Goal: Task Accomplishment & Management: Manage account settings

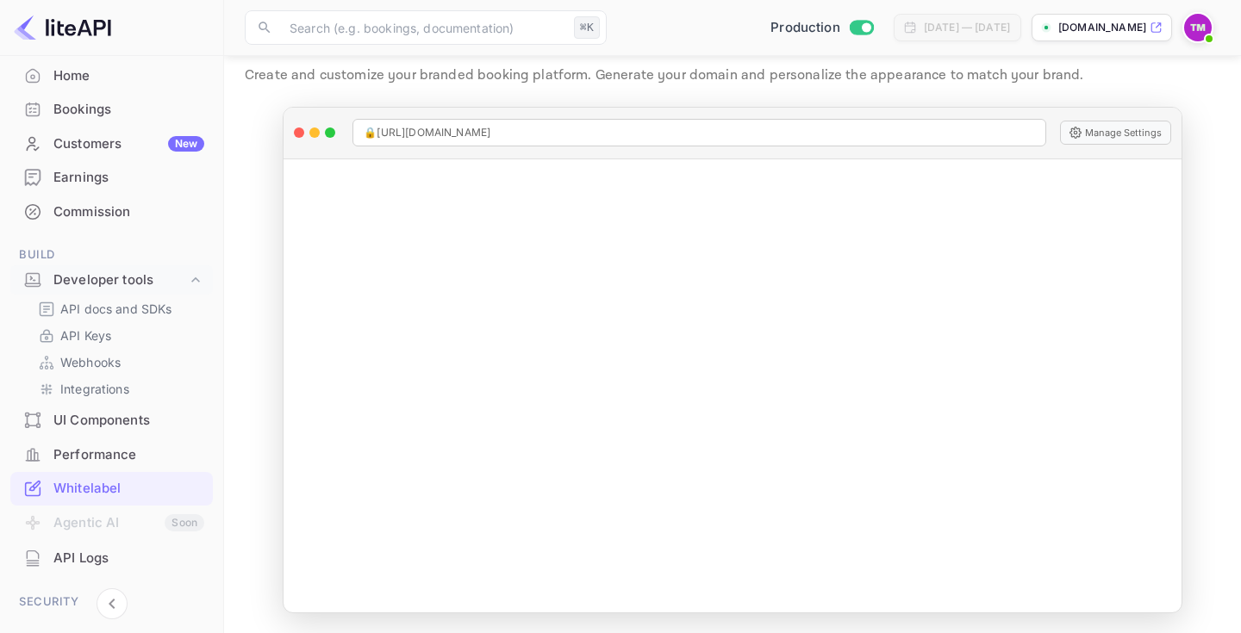
scroll to position [152, 0]
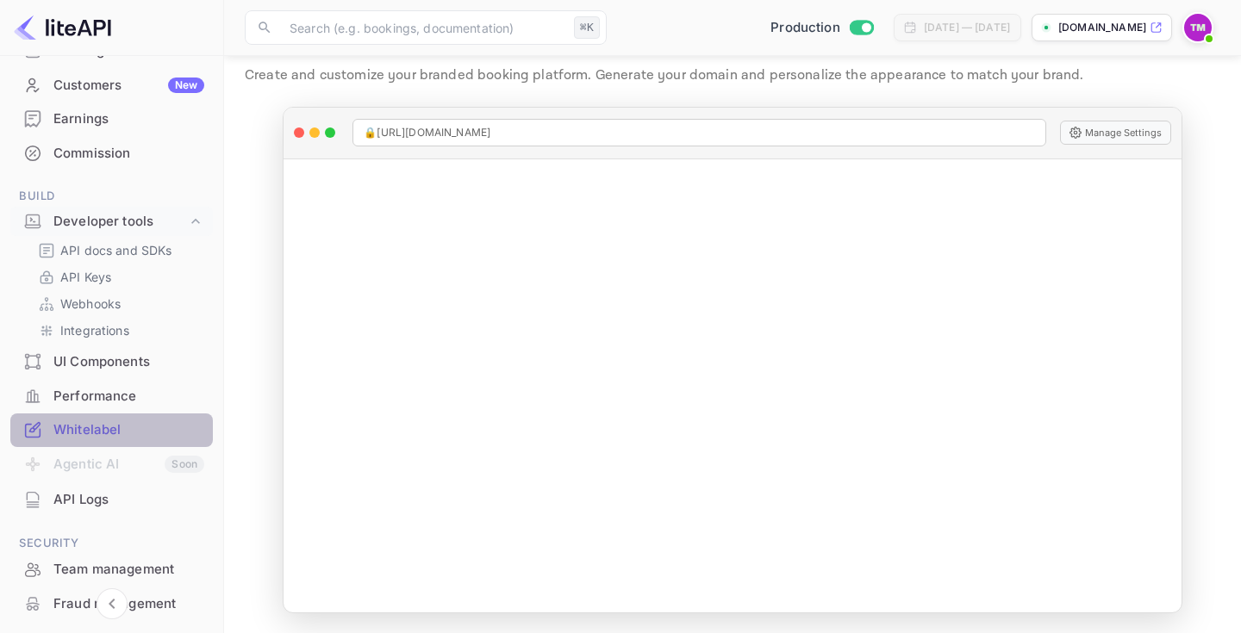
click at [113, 435] on div "Whitelabel" at bounding box center [128, 430] width 151 height 20
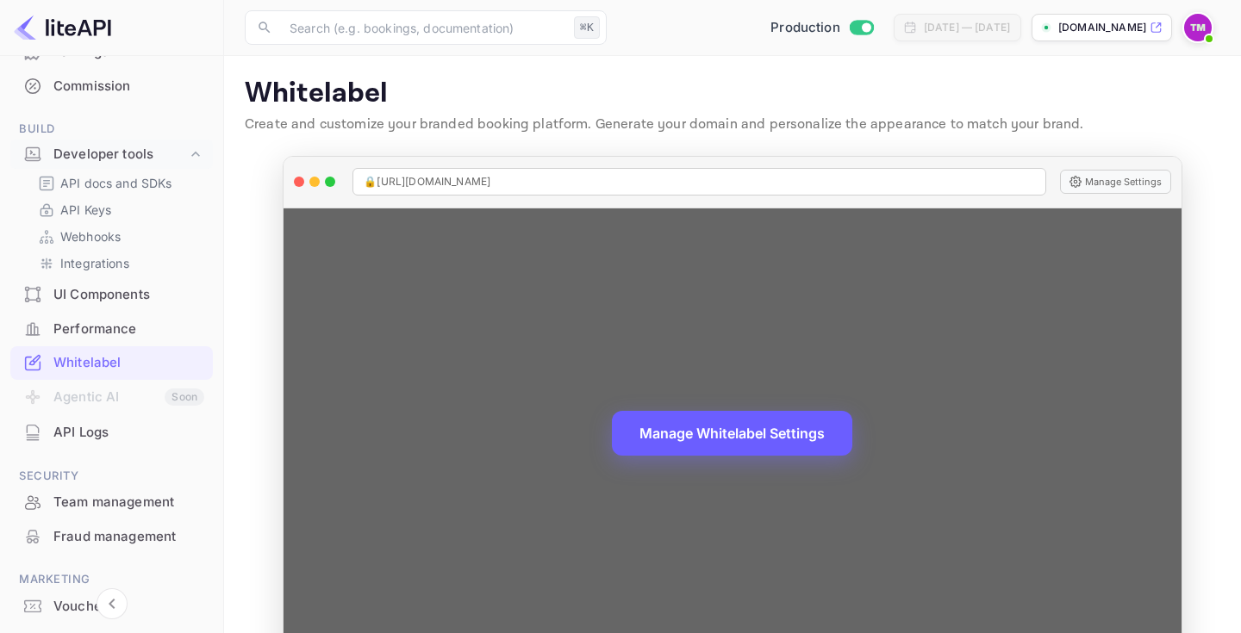
scroll to position [49, 0]
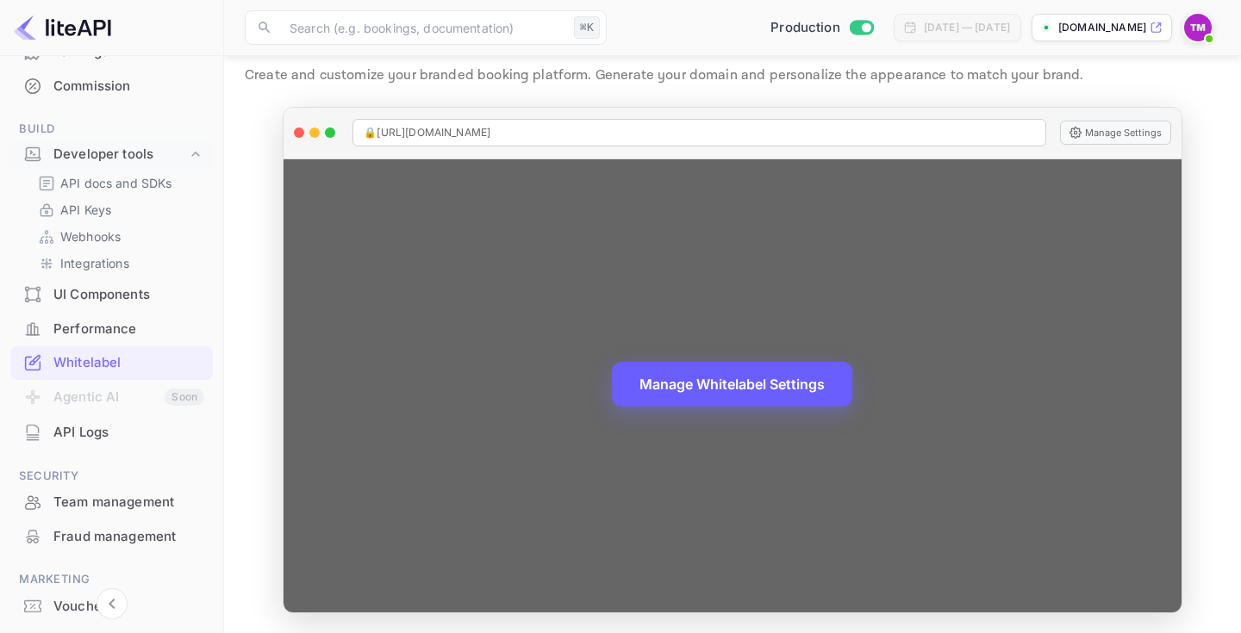
click at [737, 388] on button "Manage Whitelabel Settings" at bounding box center [732, 384] width 240 height 45
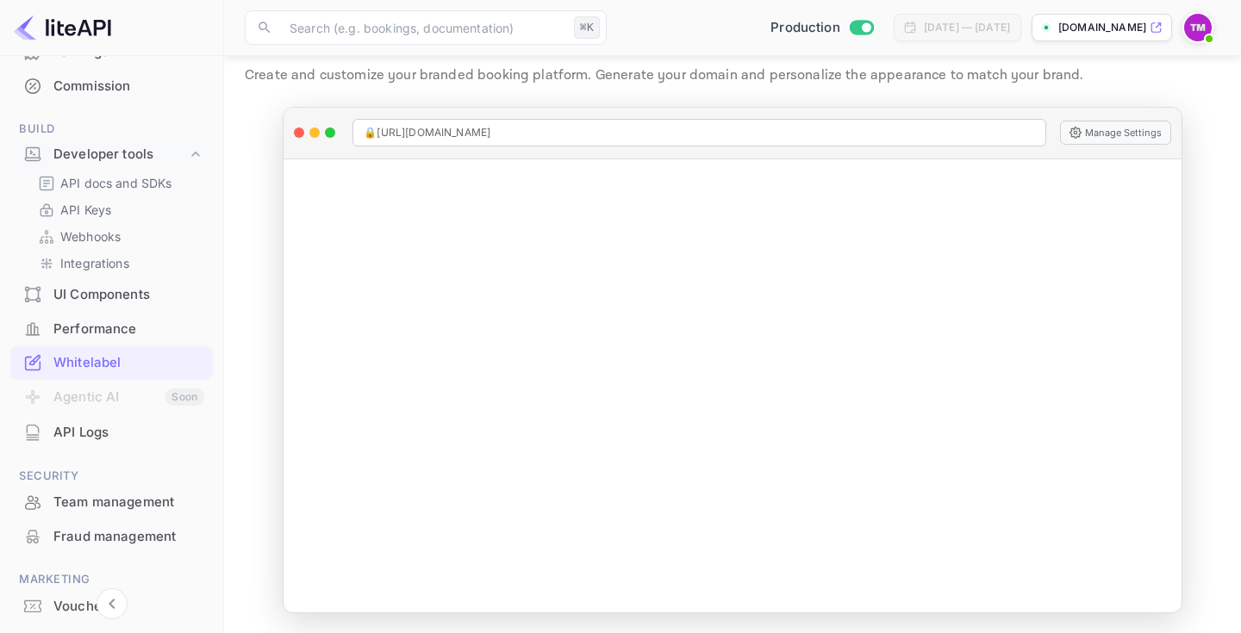
scroll to position [304, 0]
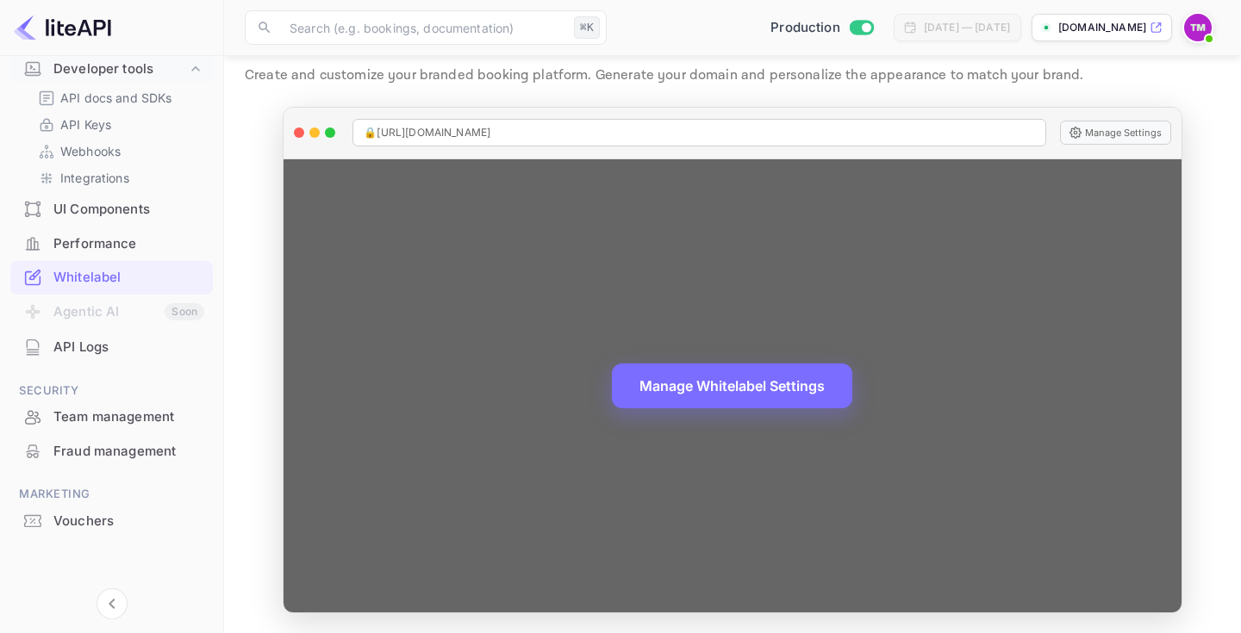
click at [905, 130] on div "🔒 https://hotel-summit.nuitee.link" at bounding box center [698, 133] width 693 height 28
click at [463, 132] on span "🔒 https://hotel-summit.nuitee.link" at bounding box center [427, 133] width 127 height 16
copy span "🔒 https://hotel-summit.nuitee.link"
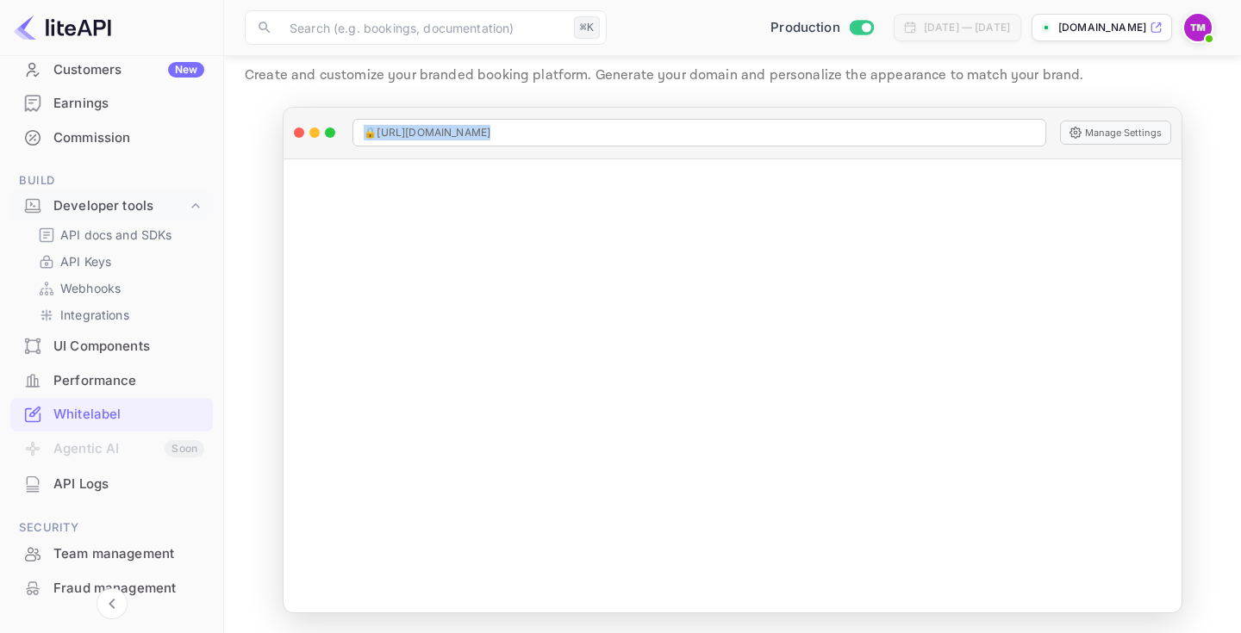
scroll to position [156, 0]
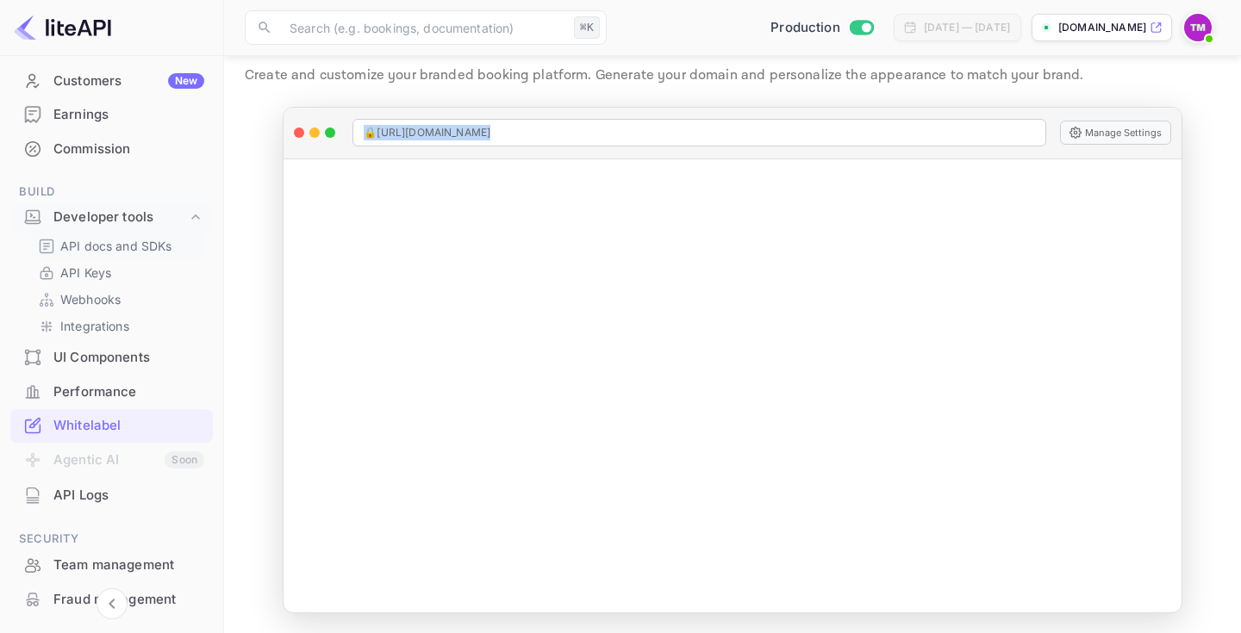
click at [145, 239] on p "API docs and SDKs" at bounding box center [116, 246] width 112 height 18
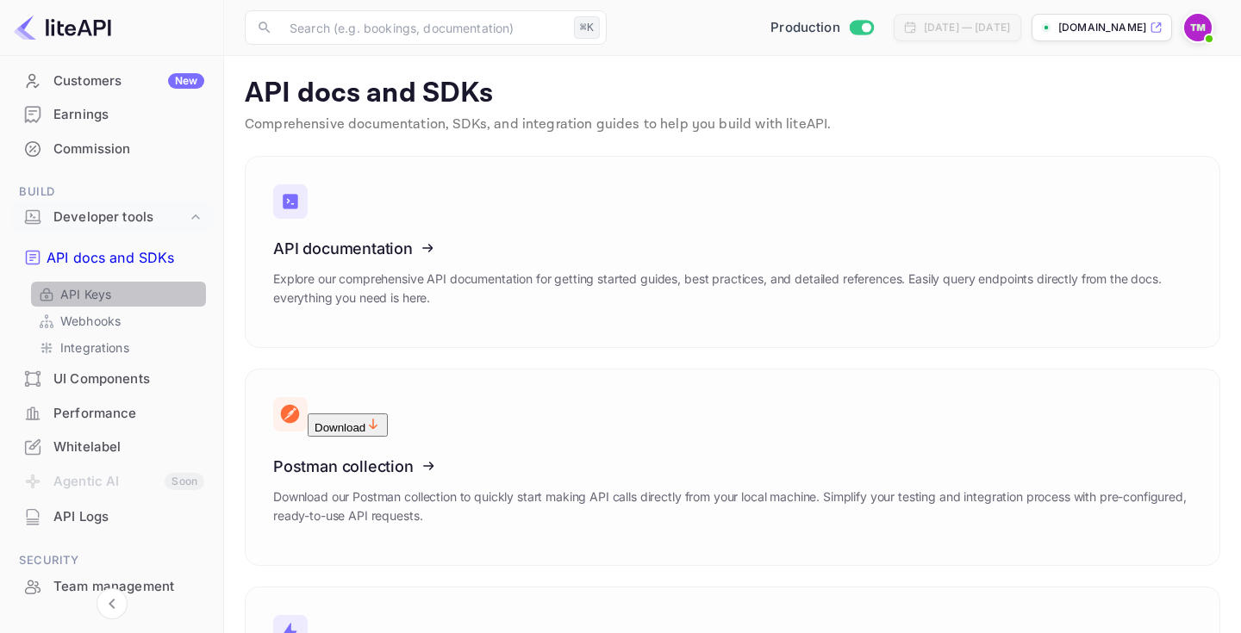
click at [123, 285] on link "API Keys" at bounding box center [118, 294] width 161 height 18
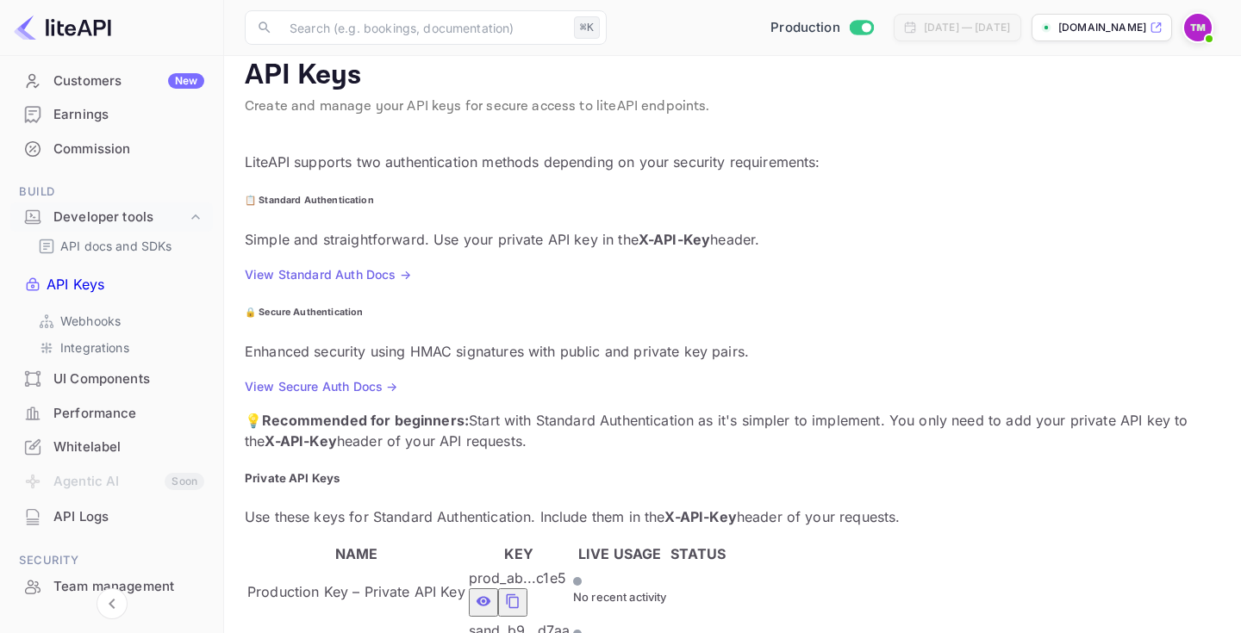
scroll to position [11, 0]
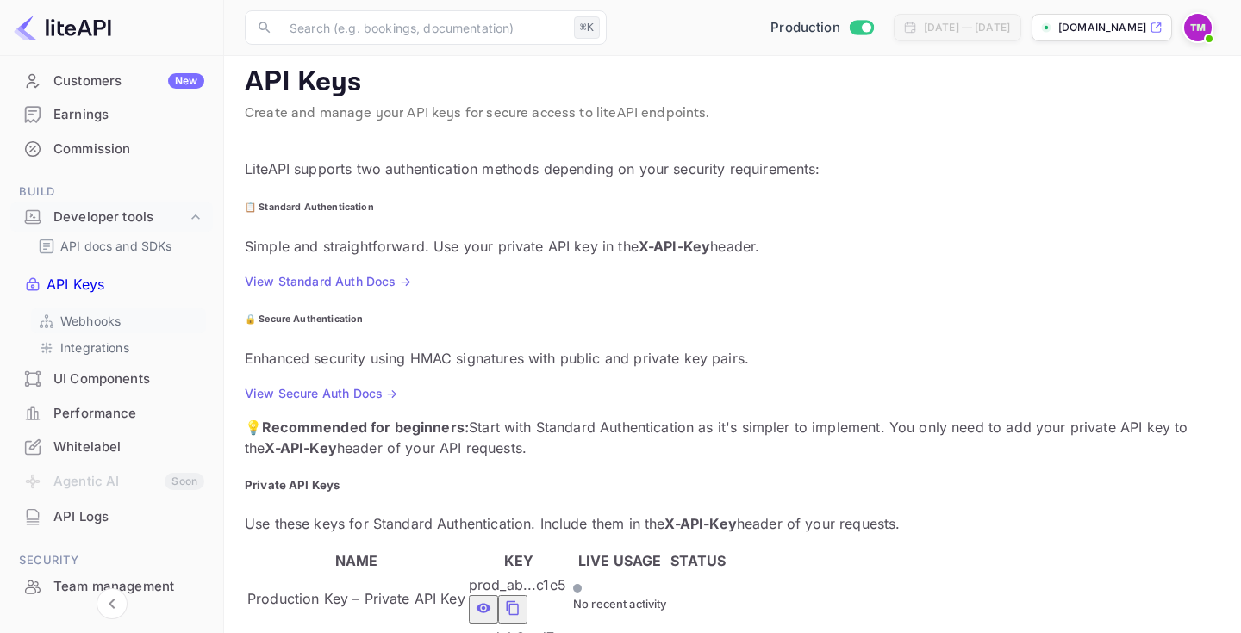
click at [117, 312] on p "Webhooks" at bounding box center [90, 321] width 60 height 18
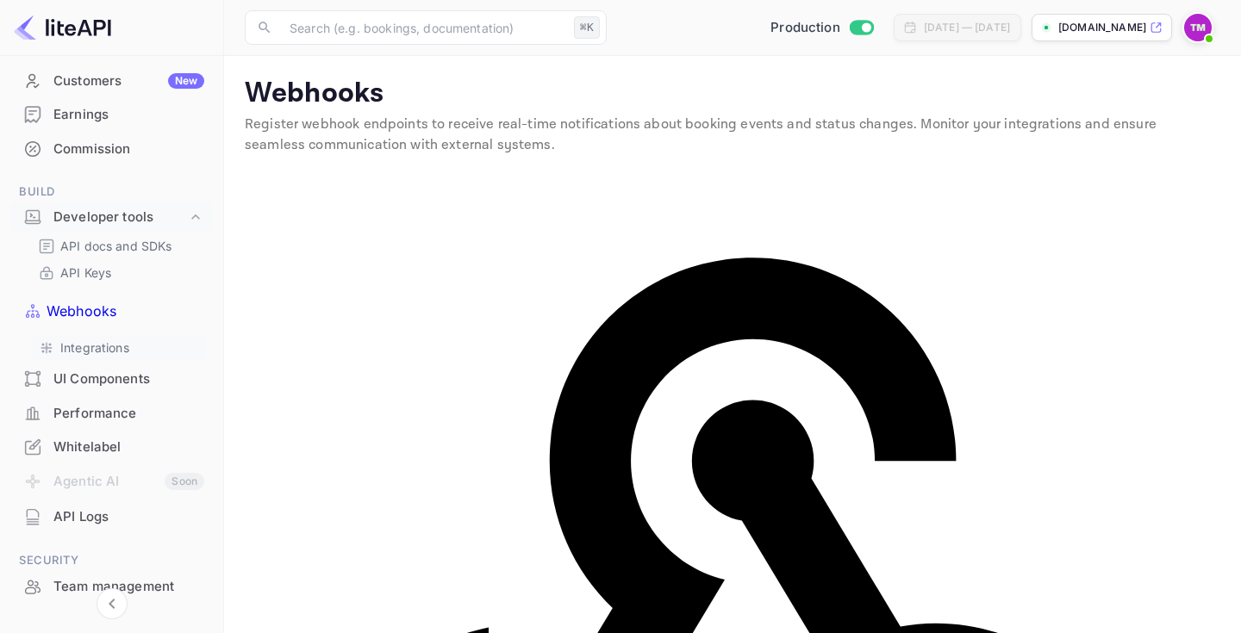
click at [126, 339] on p "Integrations" at bounding box center [94, 348] width 69 height 18
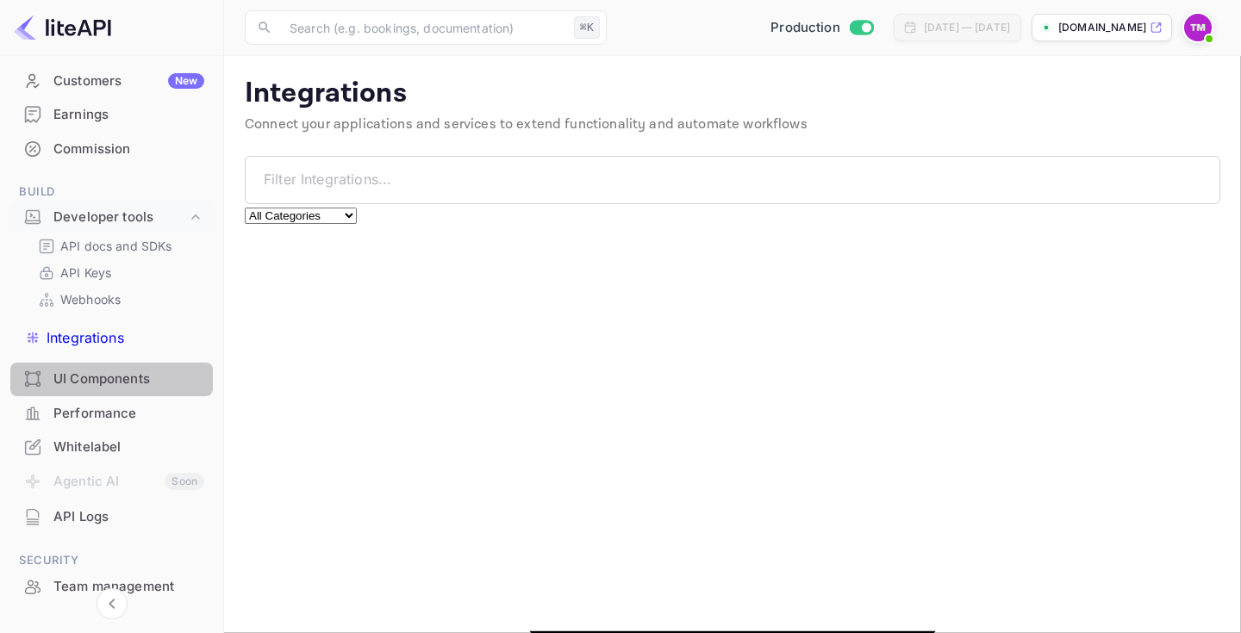
click at [160, 370] on div "UI Components" at bounding box center [128, 380] width 151 height 20
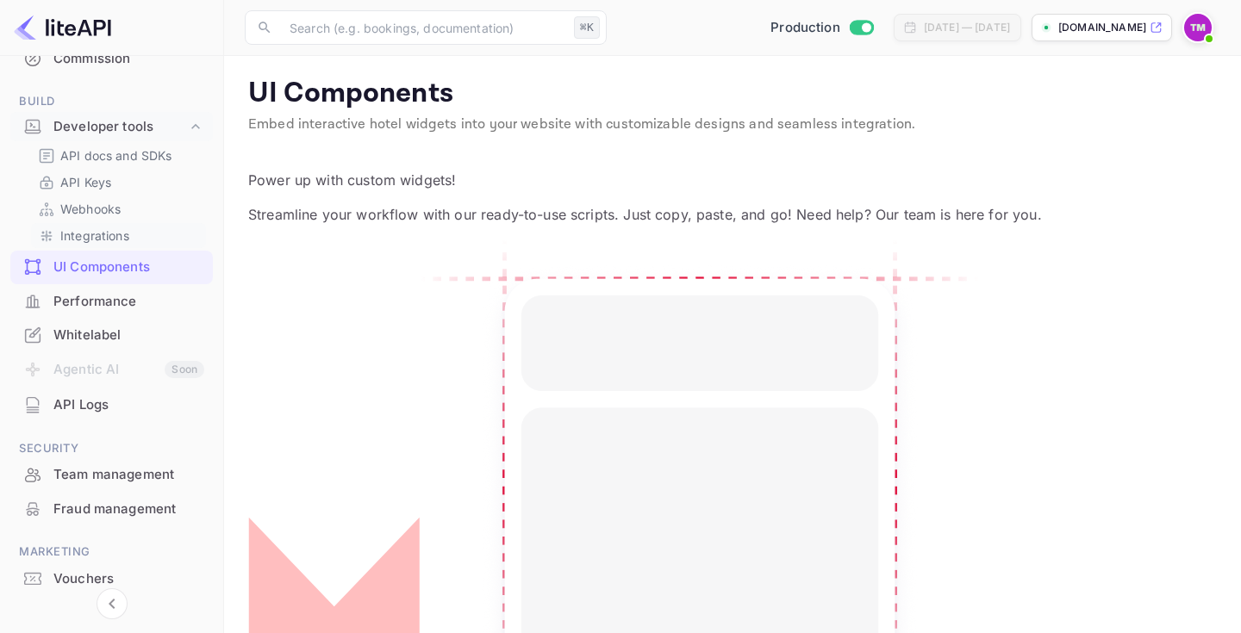
scroll to position [304, 0]
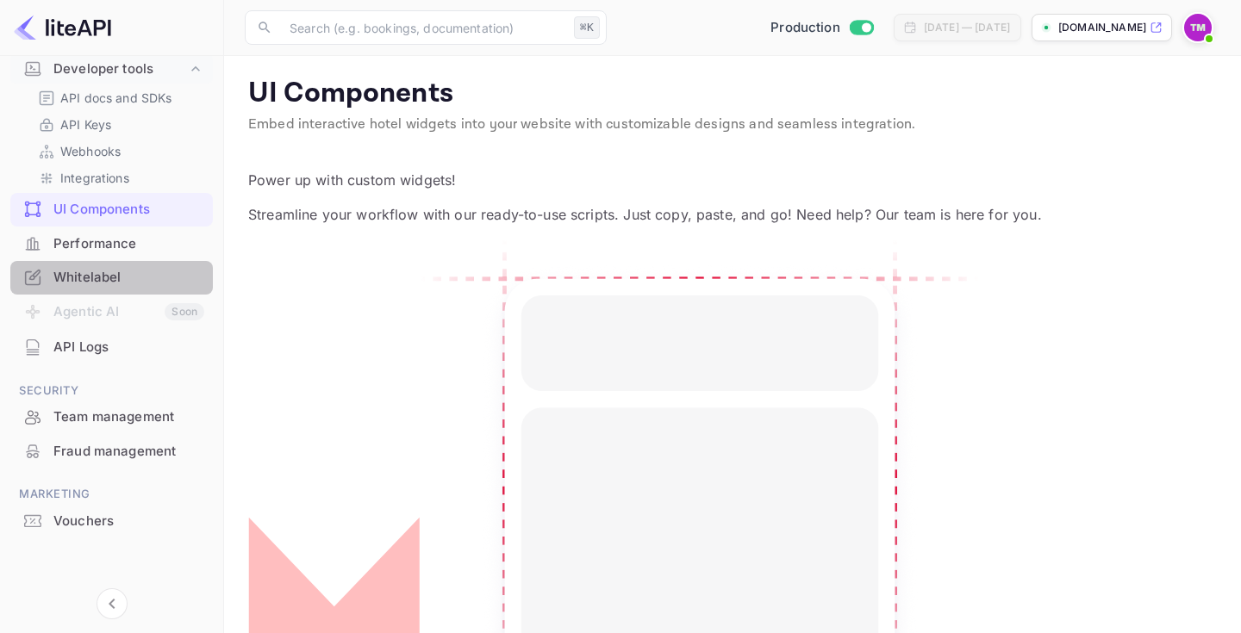
click at [114, 277] on div "Whitelabel" at bounding box center [128, 278] width 151 height 20
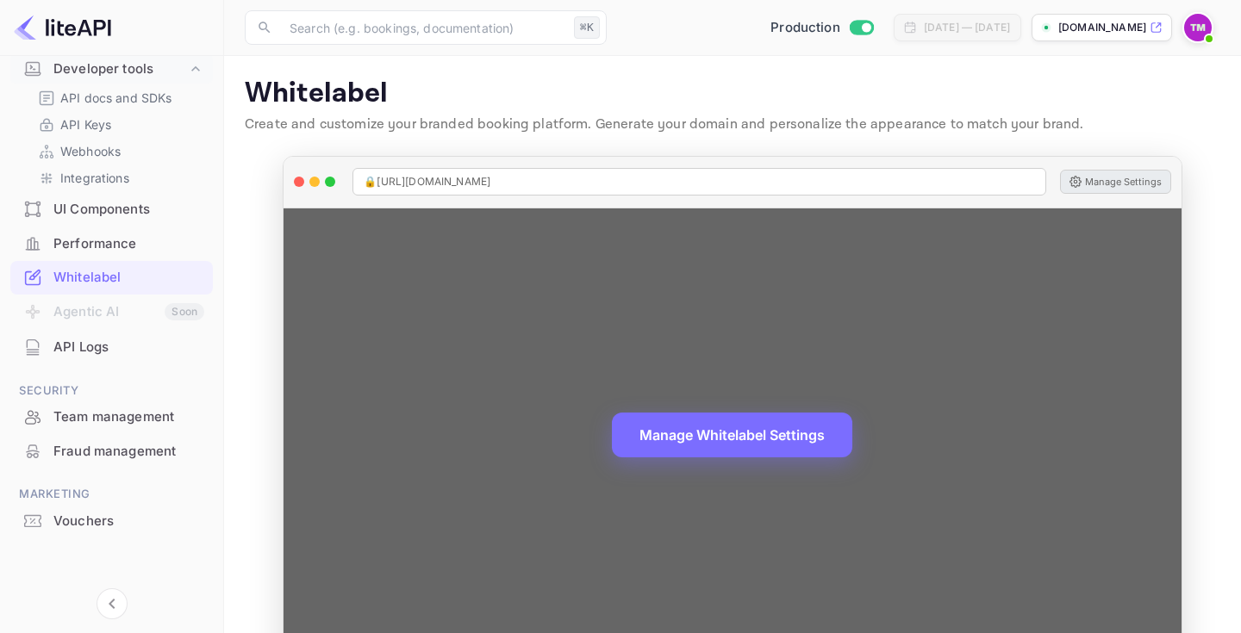
click at [1108, 177] on button "Manage Settings" at bounding box center [1115, 182] width 111 height 24
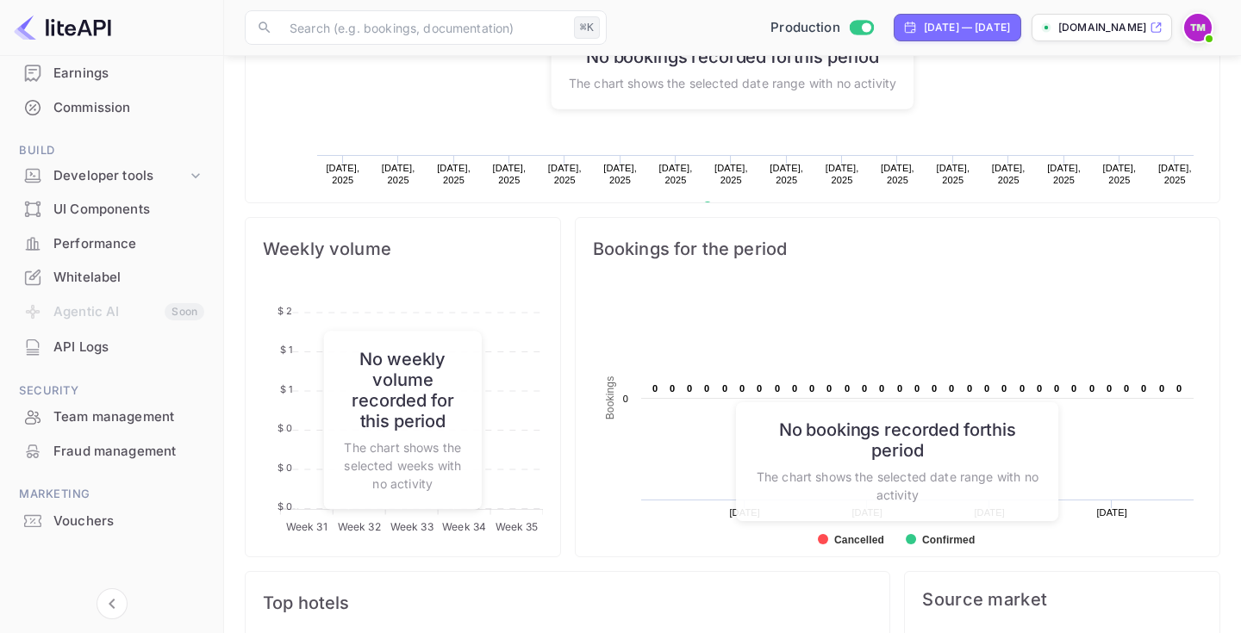
scroll to position [683, 0]
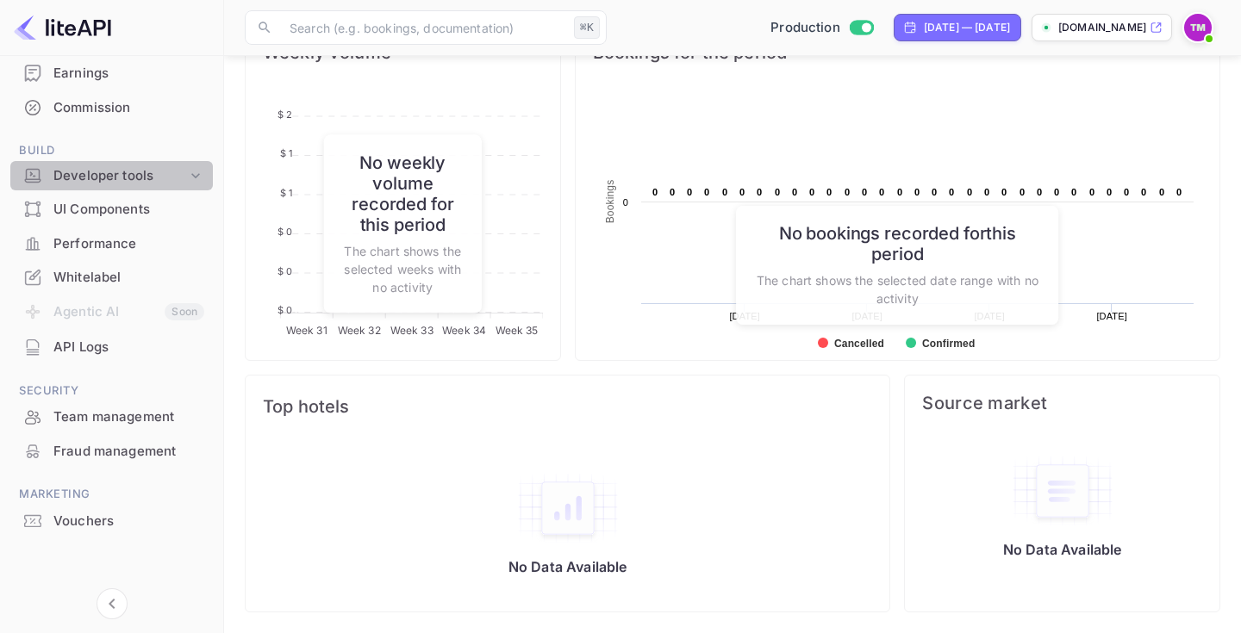
click at [196, 175] on icon at bounding box center [195, 175] width 17 height 17
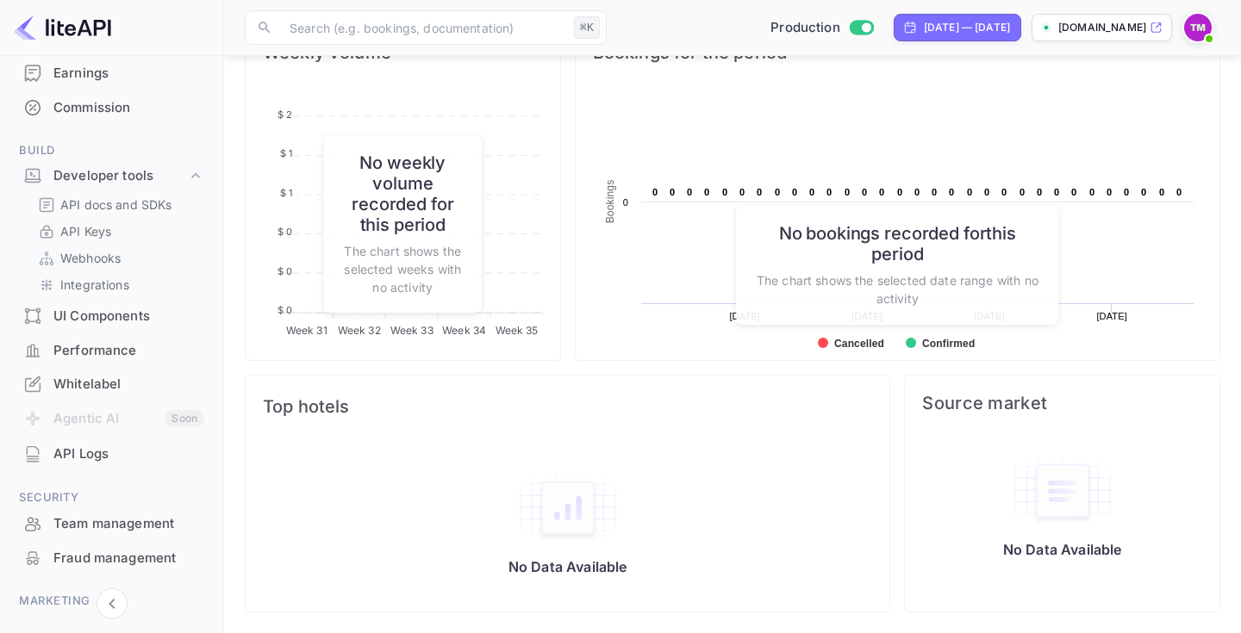
click at [122, 257] on link "Webhooks" at bounding box center [118, 258] width 161 height 18
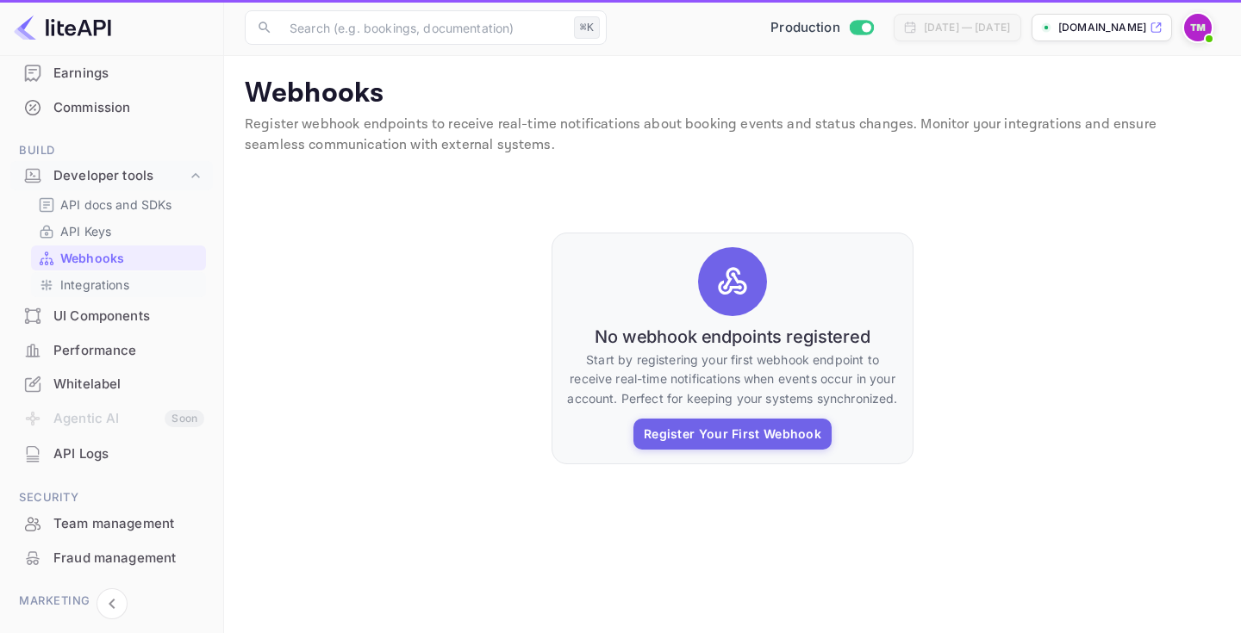
click at [117, 278] on p "Integrations" at bounding box center [94, 285] width 69 height 18
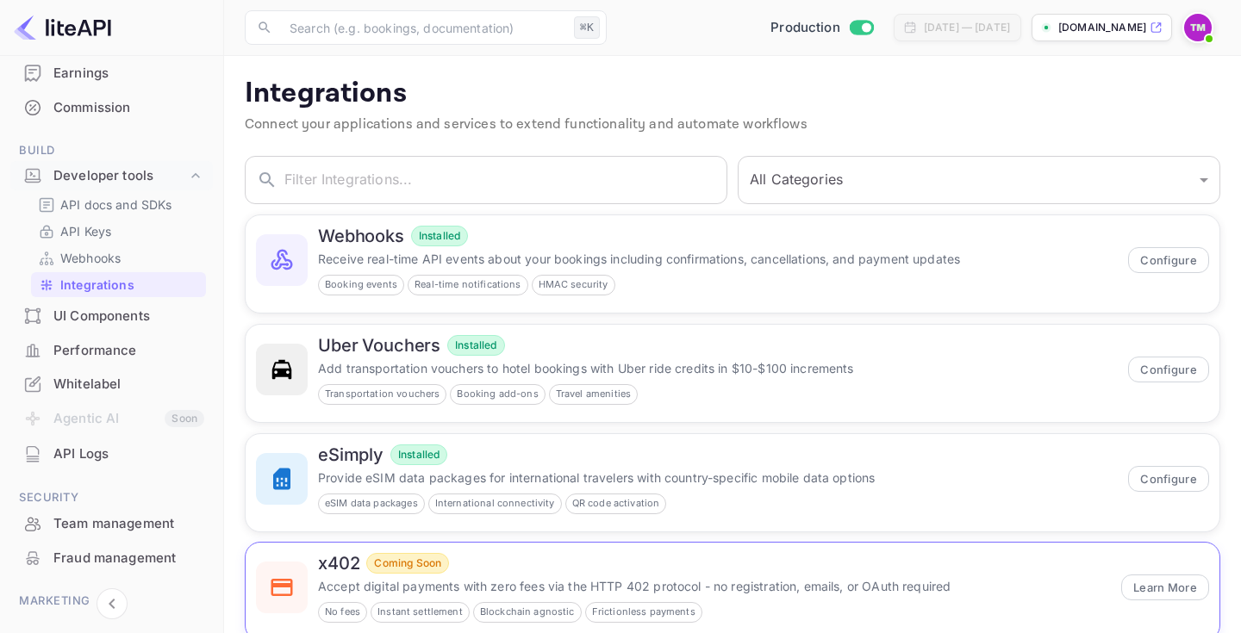
click at [864, 578] on p "Accept digital payments with zero fees via the HTTP 402 protocol - no registrat…" at bounding box center [714, 586] width 793 height 18
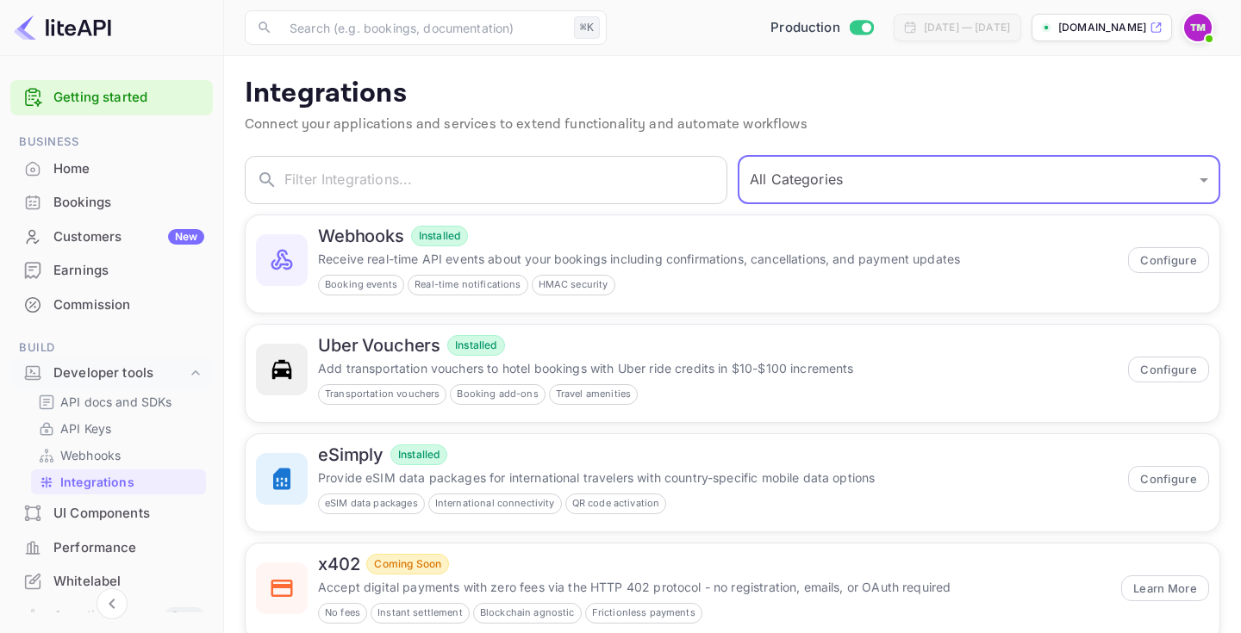
scroll to position [197, 0]
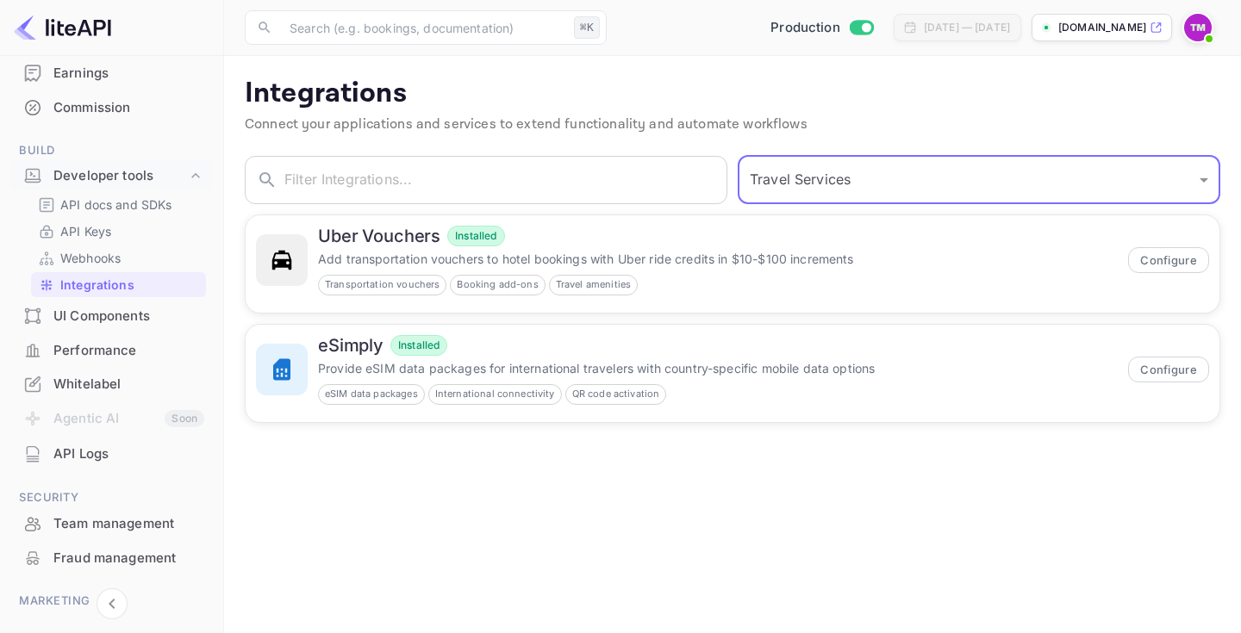
click at [871, 168] on select "All Categories Developer Tools Travel Services Payment Systems" at bounding box center [978, 180] width 482 height 48
select select "Payment Systems"
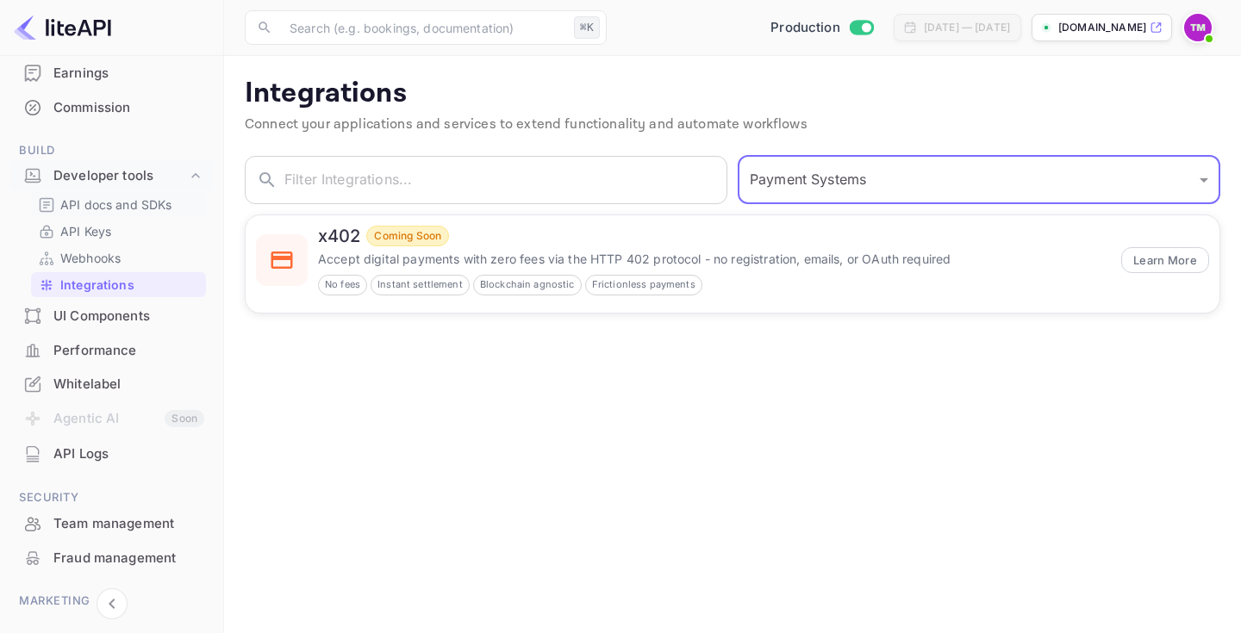
click at [120, 203] on p "API docs and SDKs" at bounding box center [116, 205] width 112 height 18
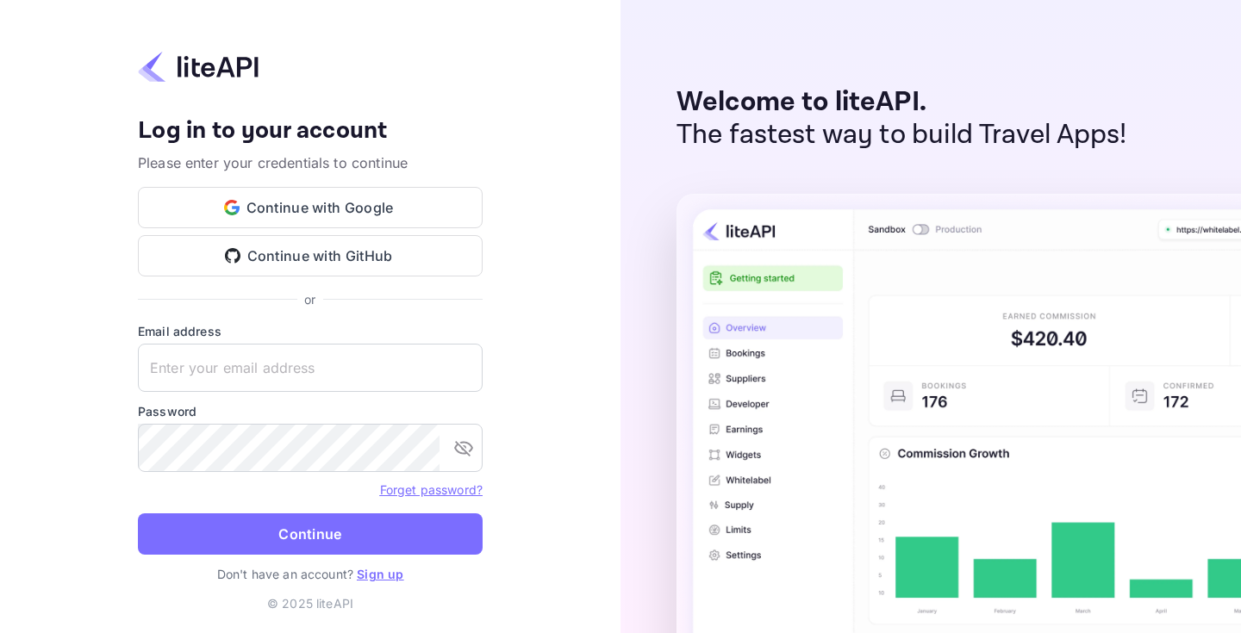
type input "info@hotel-summit.com"
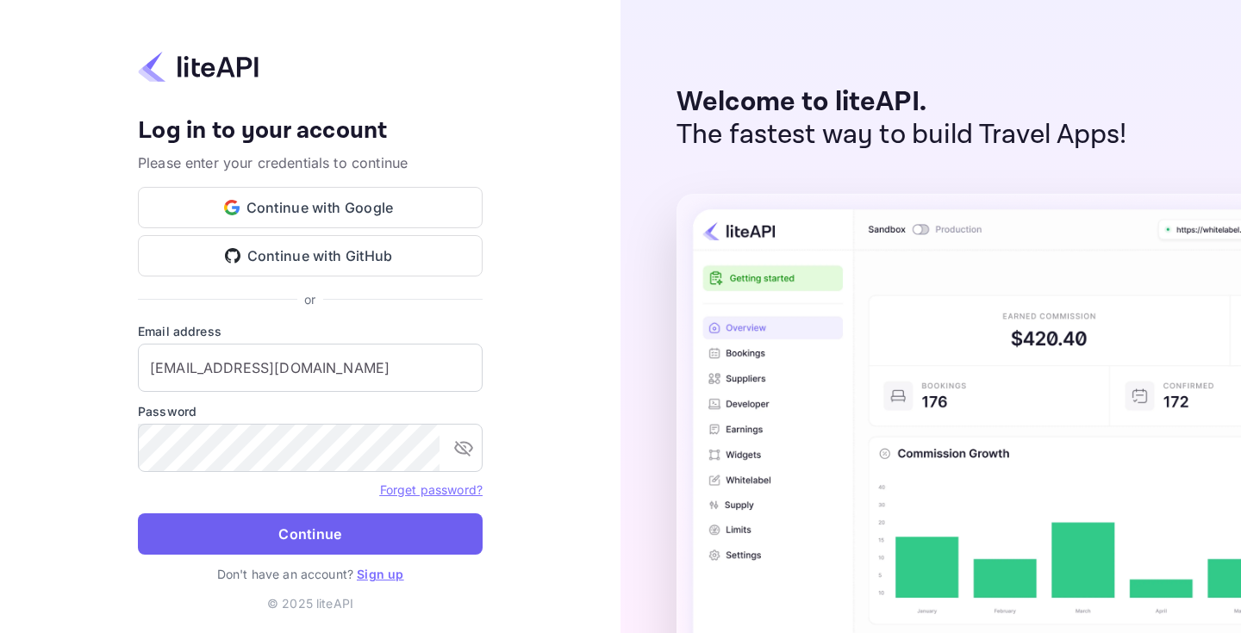
click at [364, 527] on button "Continue" at bounding box center [310, 533] width 345 height 41
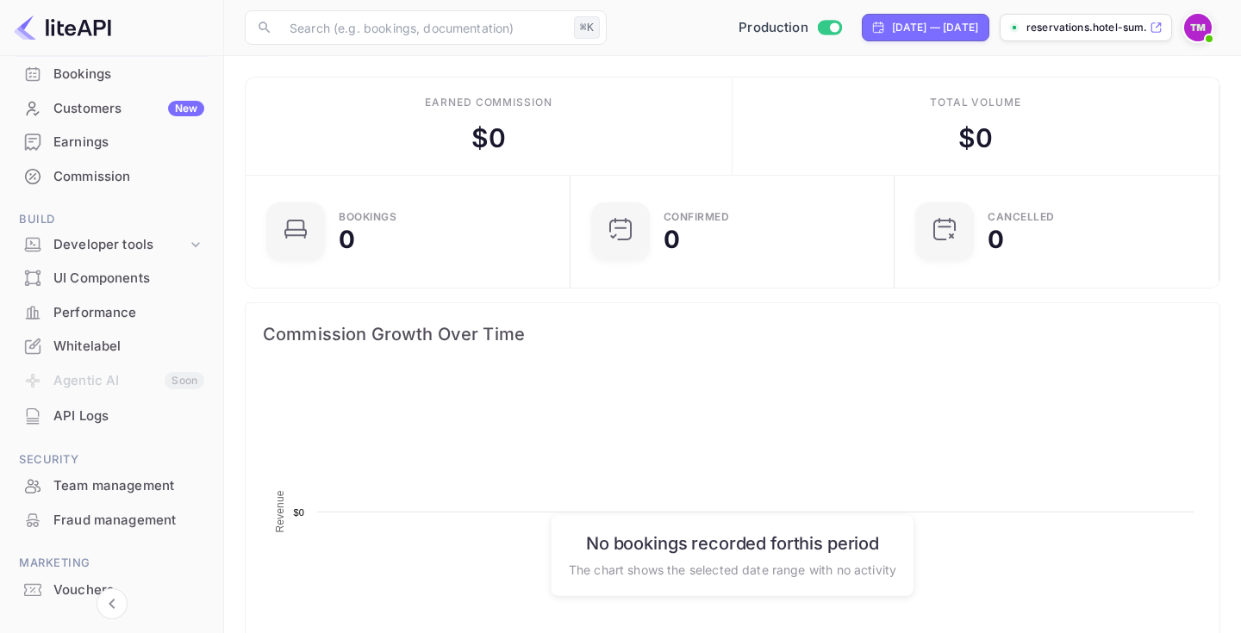
scroll to position [197, 0]
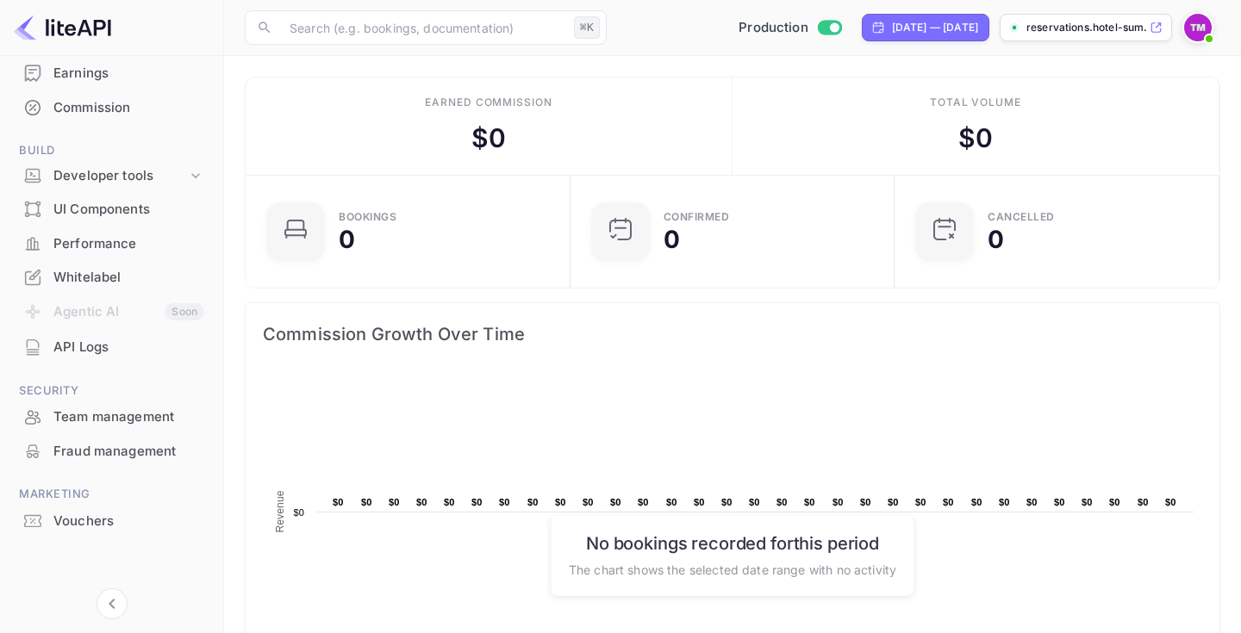
click at [135, 207] on div "UI Components" at bounding box center [128, 210] width 151 height 20
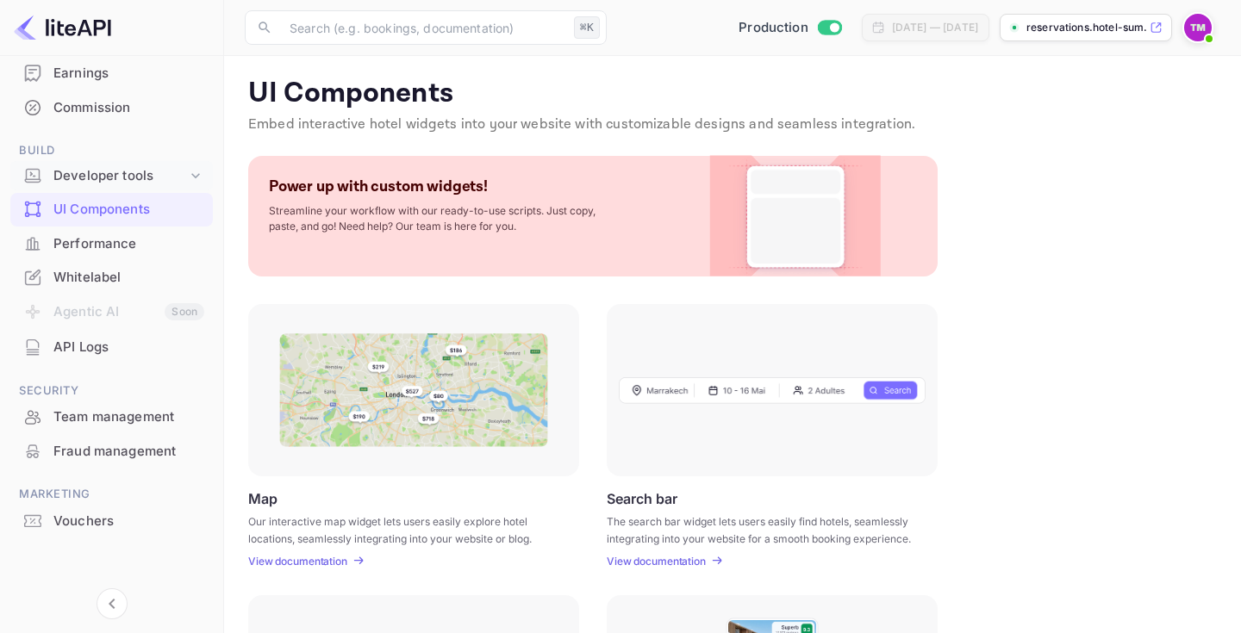
click at [135, 178] on div "Developer tools" at bounding box center [120, 176] width 134 height 20
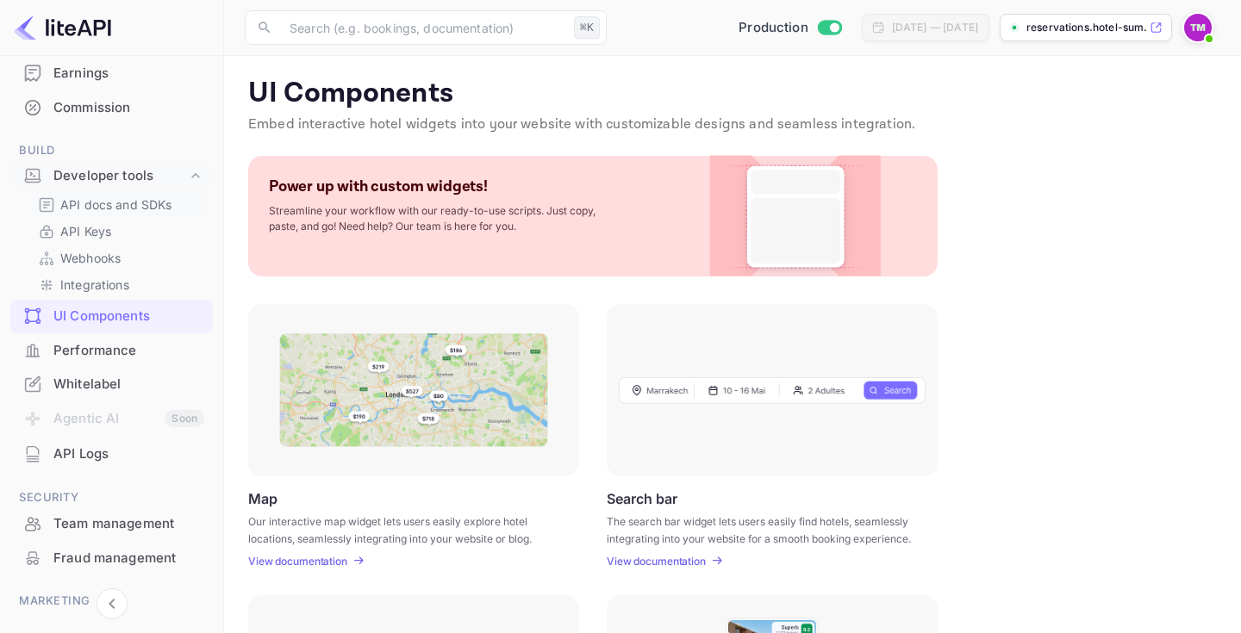
click at [134, 204] on p "API docs and SDKs" at bounding box center [116, 205] width 112 height 18
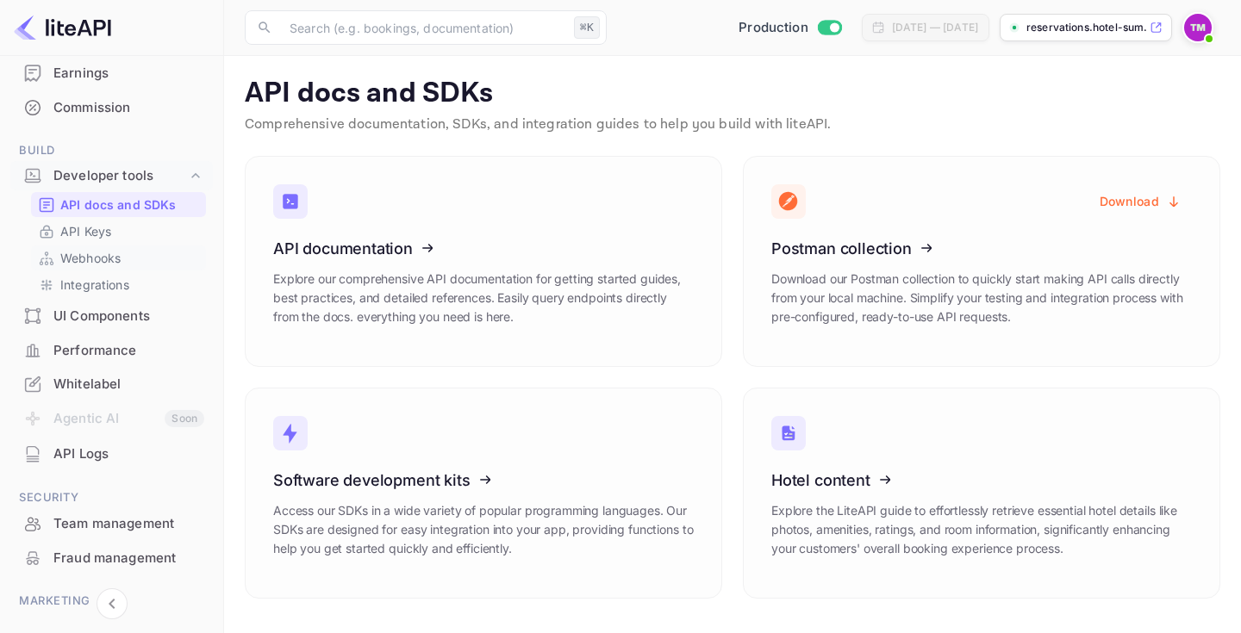
click at [134, 246] on div "Webhooks" at bounding box center [118, 258] width 175 height 25
click at [135, 277] on link "Integrations" at bounding box center [118, 285] width 161 height 18
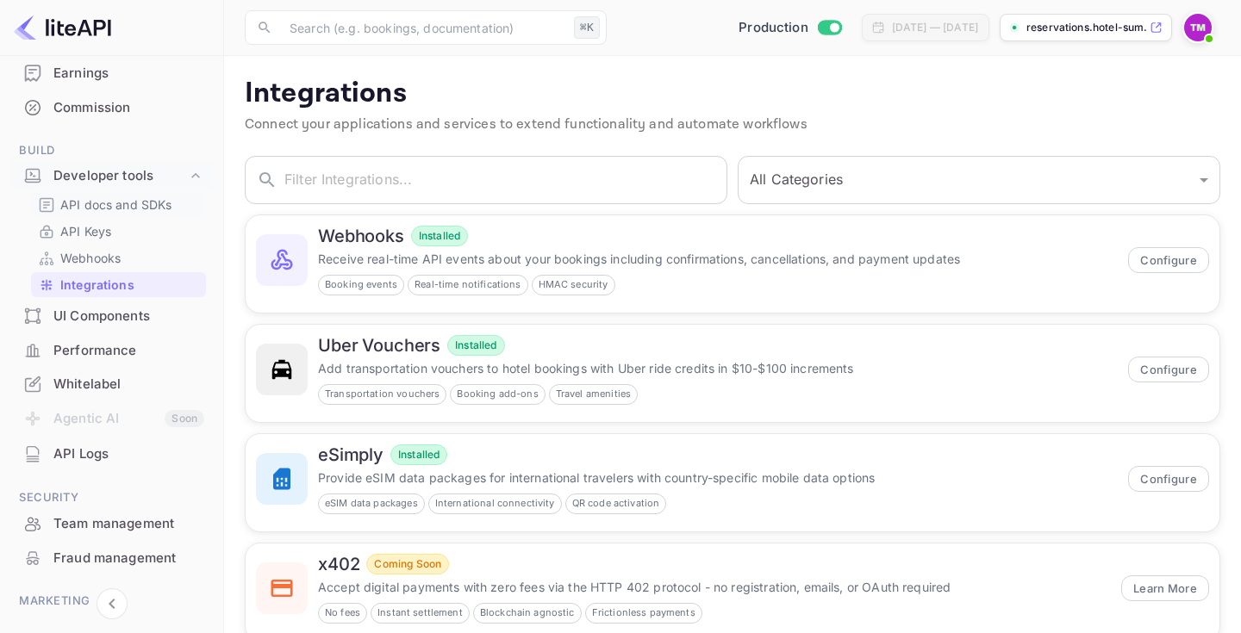
click at [141, 196] on p "API docs and SDKs" at bounding box center [116, 205] width 112 height 18
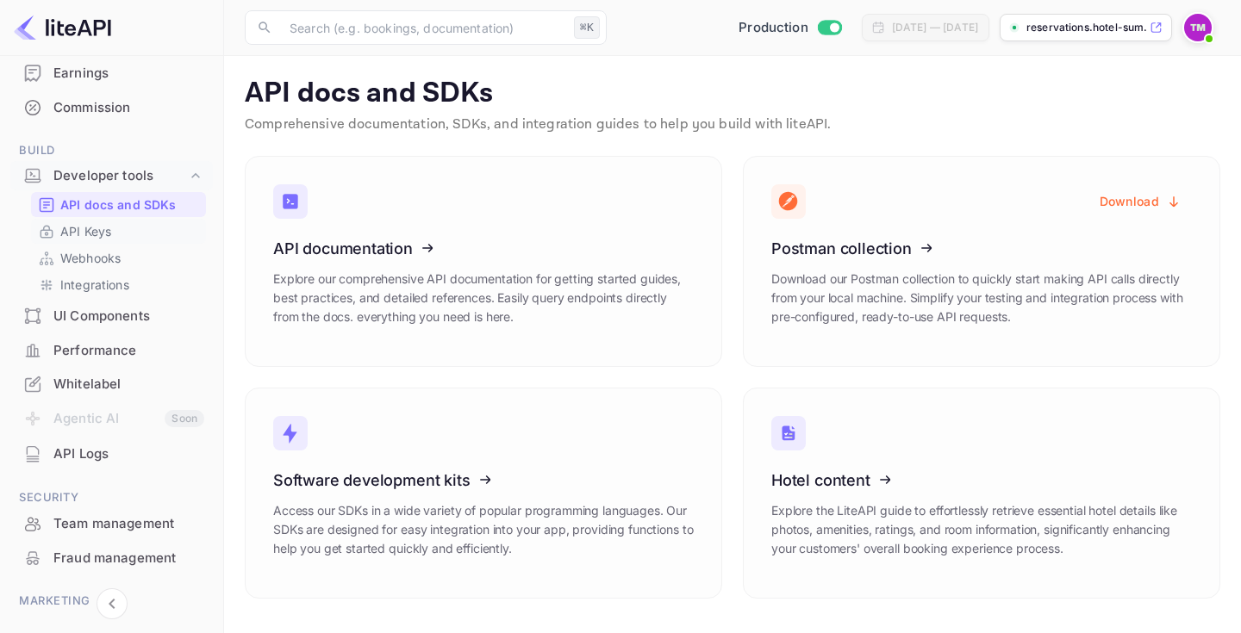
click at [140, 233] on link "API Keys" at bounding box center [118, 231] width 161 height 18
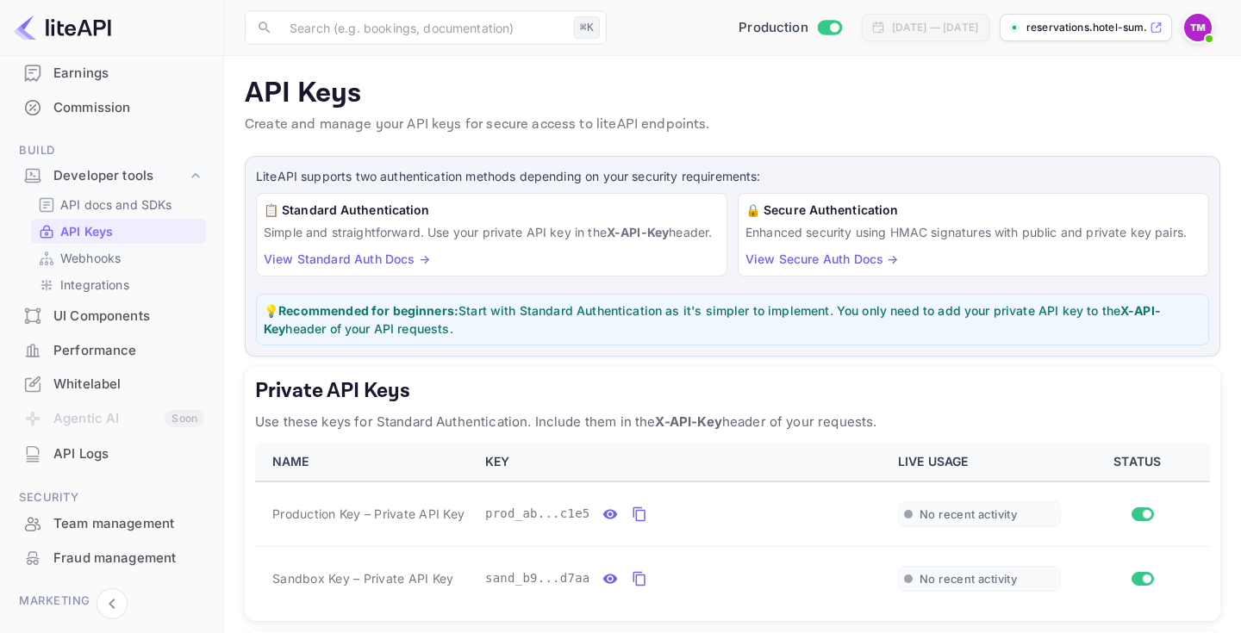
click at [112, 252] on p "Webhooks" at bounding box center [90, 258] width 60 height 18
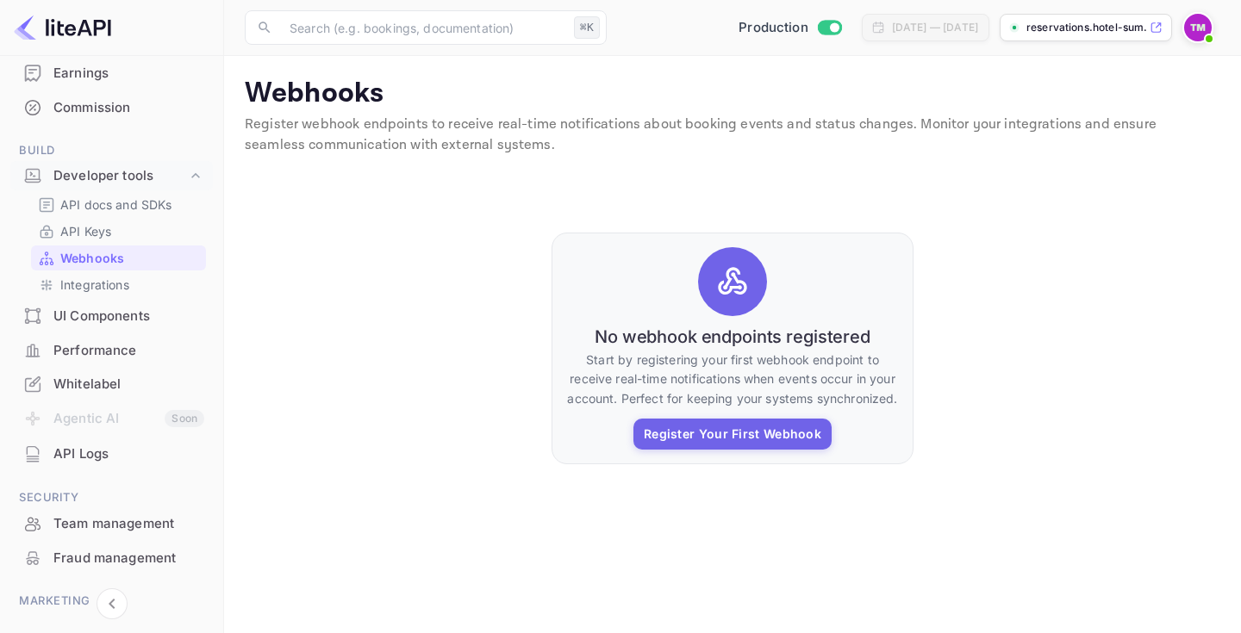
click at [160, 299] on li "UI Components" at bounding box center [111, 316] width 202 height 34
click at [160, 290] on link "Integrations" at bounding box center [118, 285] width 161 height 18
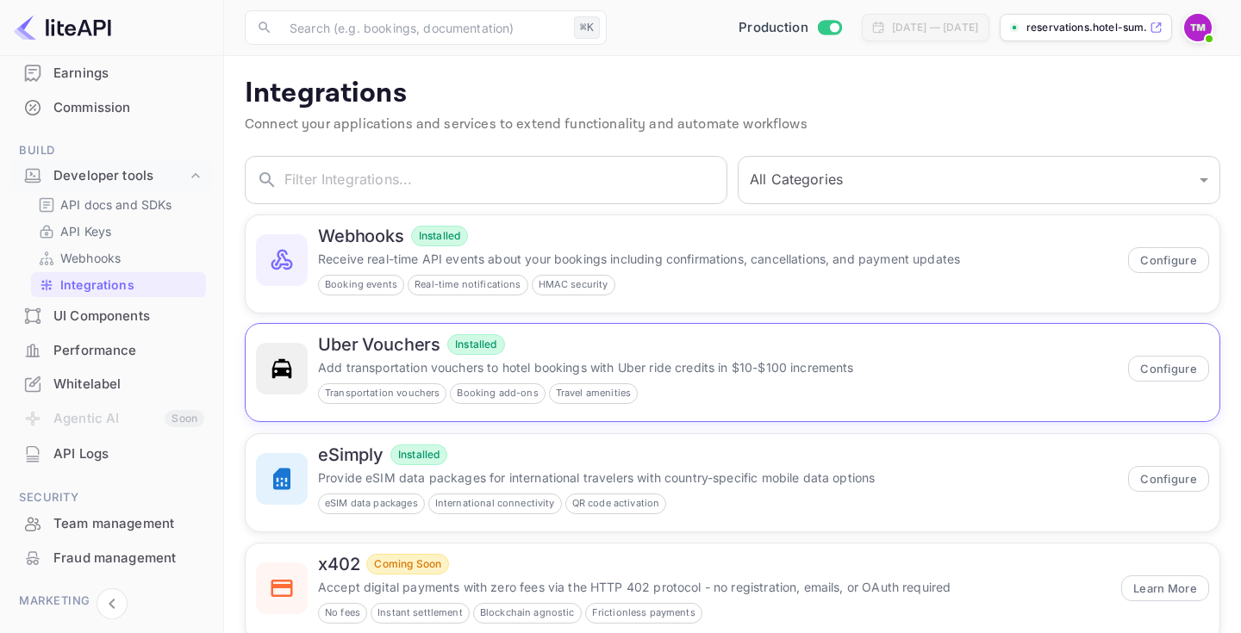
scroll to position [44, 0]
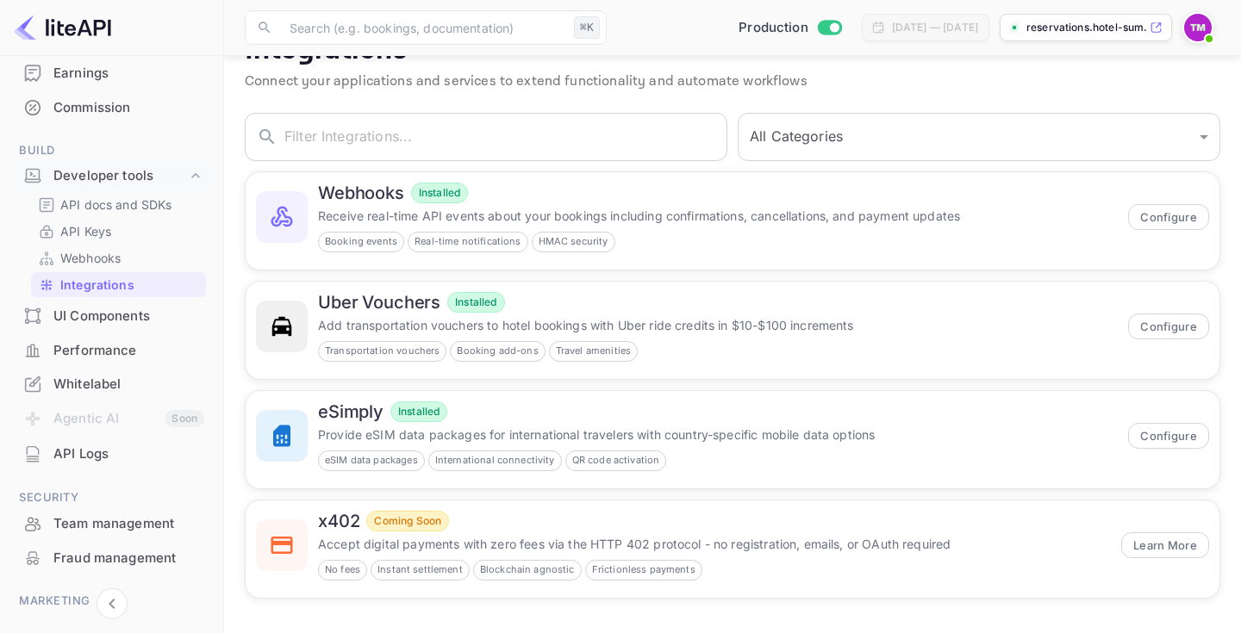
click at [119, 347] on div "Performance" at bounding box center [128, 351] width 151 height 20
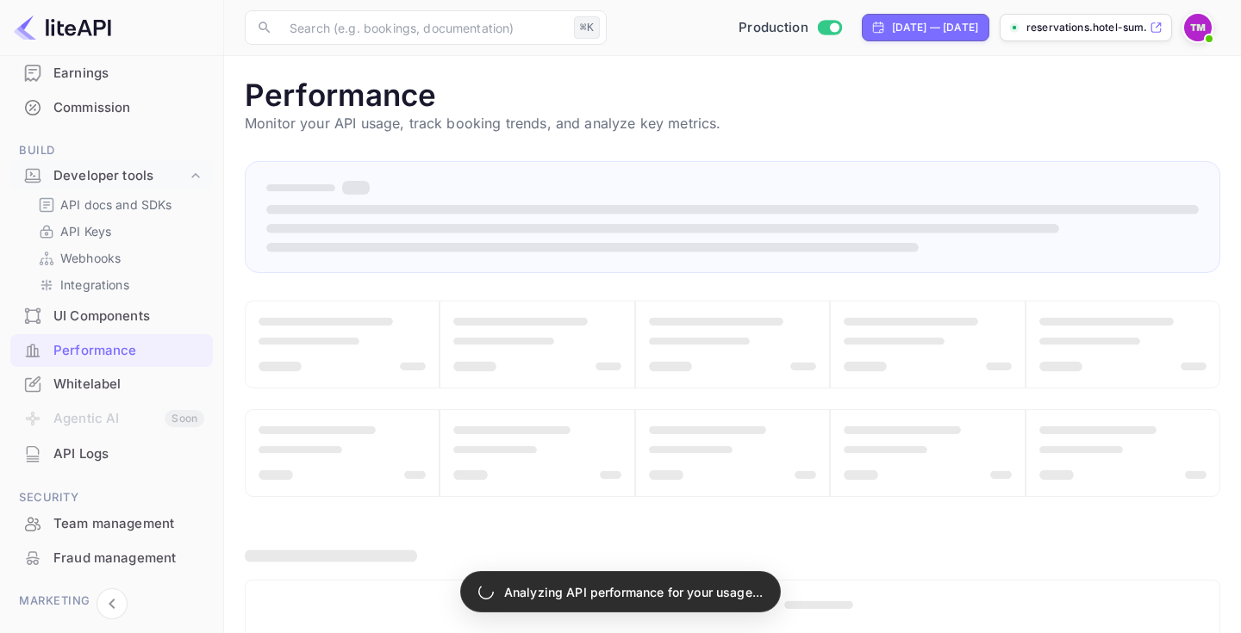
click at [111, 446] on div "API Logs" at bounding box center [128, 455] width 151 height 20
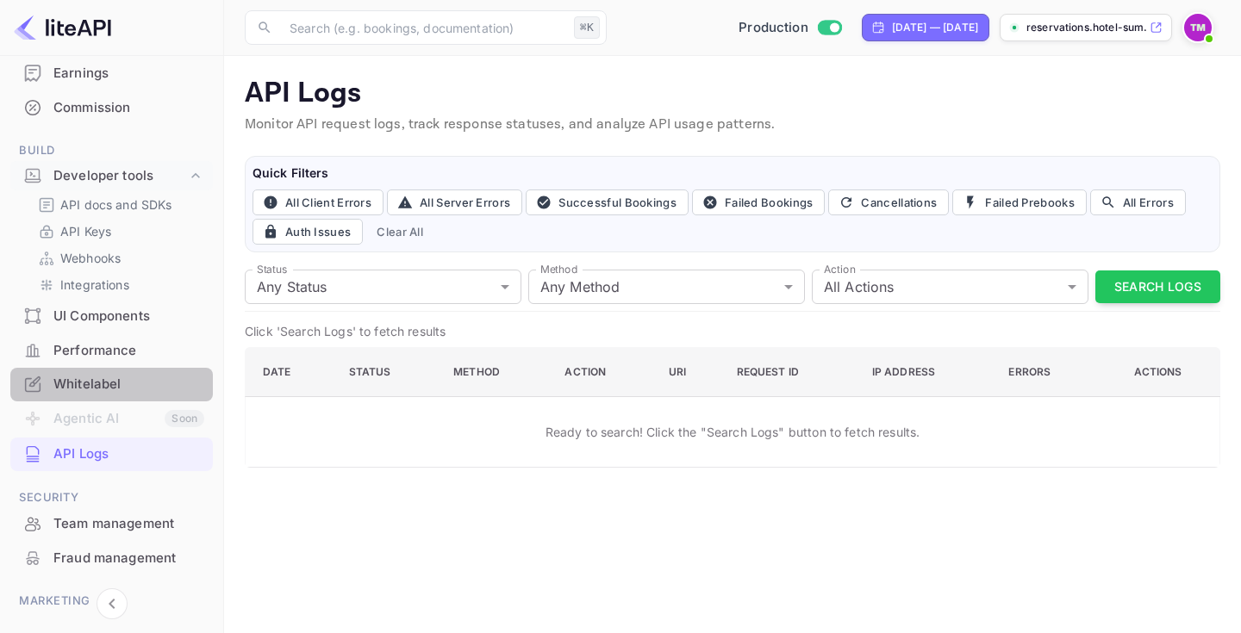
click at [121, 395] on div "Whitelabel" at bounding box center [111, 385] width 202 height 34
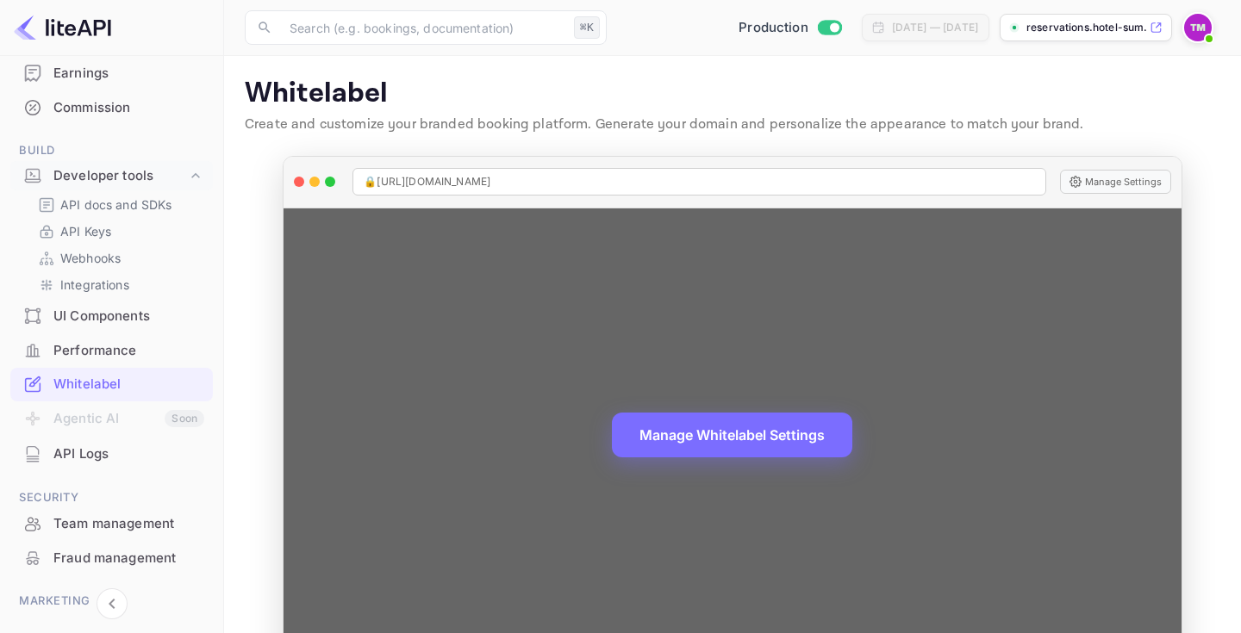
click at [490, 183] on span "🔒 [URL][DOMAIN_NAME]" at bounding box center [427, 182] width 127 height 16
click at [1110, 175] on button "Manage Settings" at bounding box center [1115, 182] width 111 height 24
